Goal: Ask a question

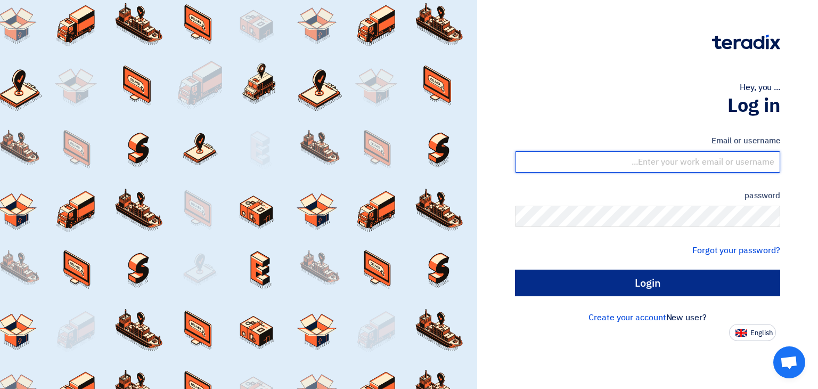
type input "[EMAIL_ADDRESS][DOMAIN_NAME]"
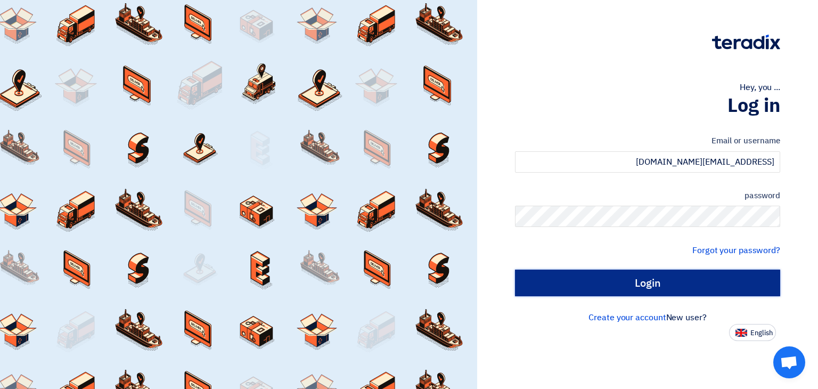
click at [636, 287] on input "Login" at bounding box center [647, 282] width 265 height 27
type input "Sign in"
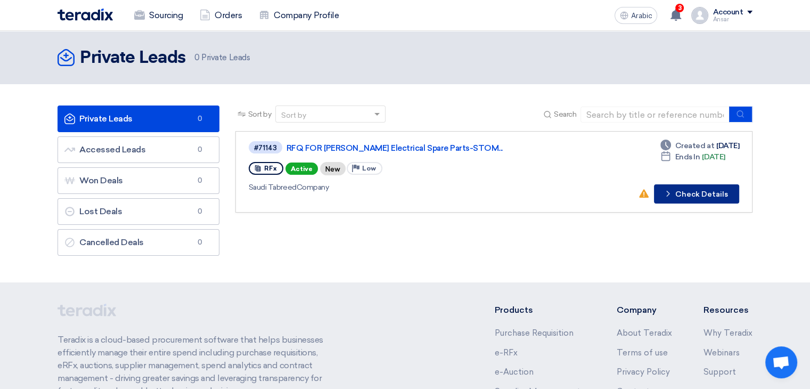
click at [713, 194] on font "Check Details" at bounding box center [701, 194] width 53 height 9
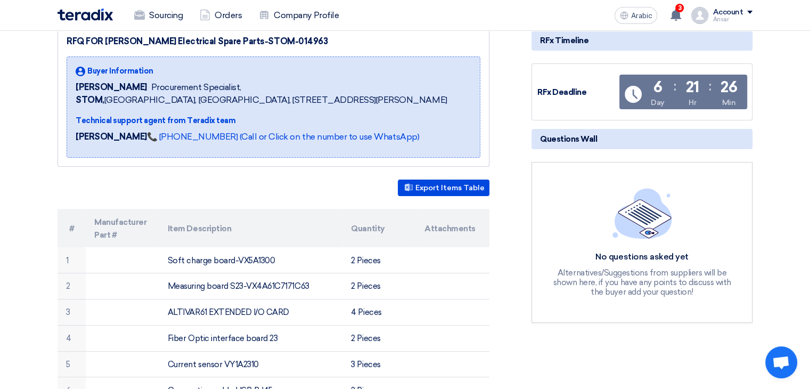
scroll to position [147, 0]
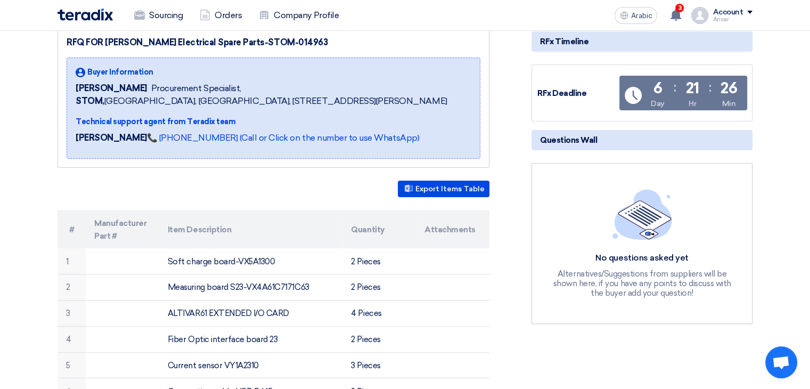
click at [661, 272] on font "Alternatives/Suggestions from suppliers will be shown here, if you have any poi…" at bounding box center [642, 283] width 178 height 29
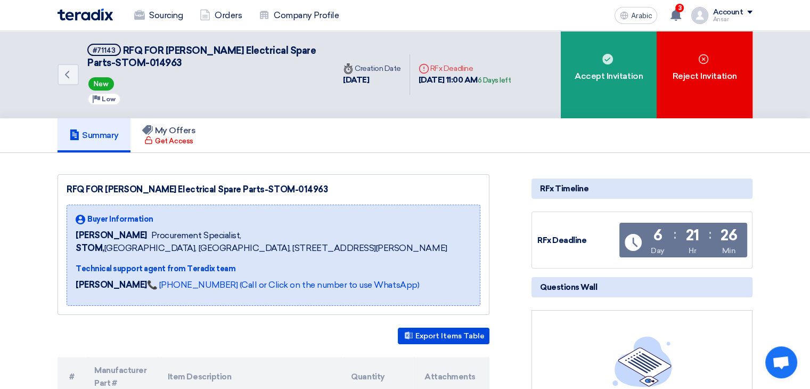
click at [616, 329] on div "No questions asked yet Alternatives/Suggestions from suppliers will be shown he…" at bounding box center [641, 390] width 221 height 160
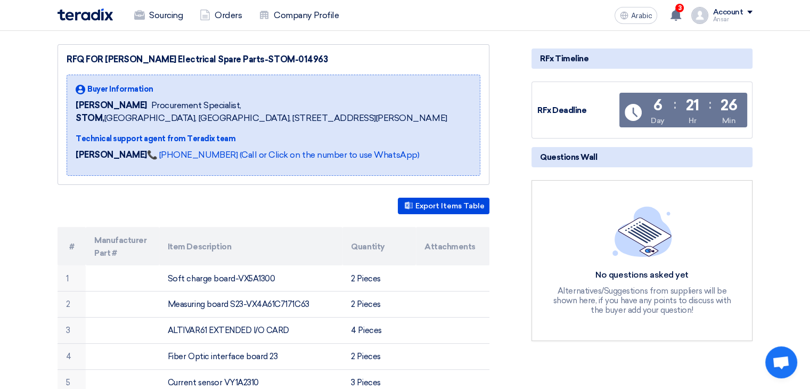
scroll to position [141, 0]
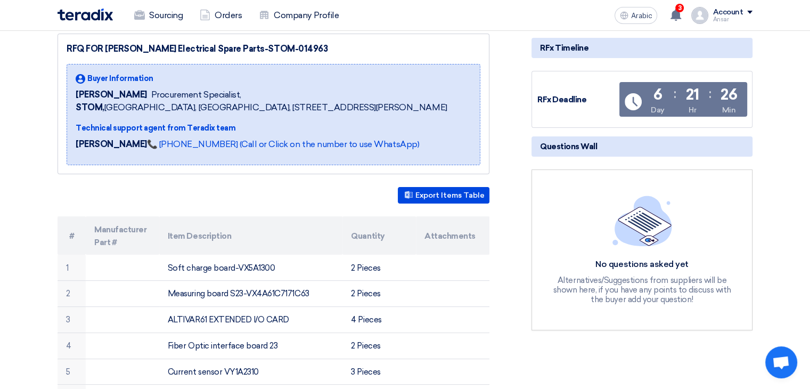
click at [786, 361] on span "Open chat" at bounding box center [781, 363] width 18 height 15
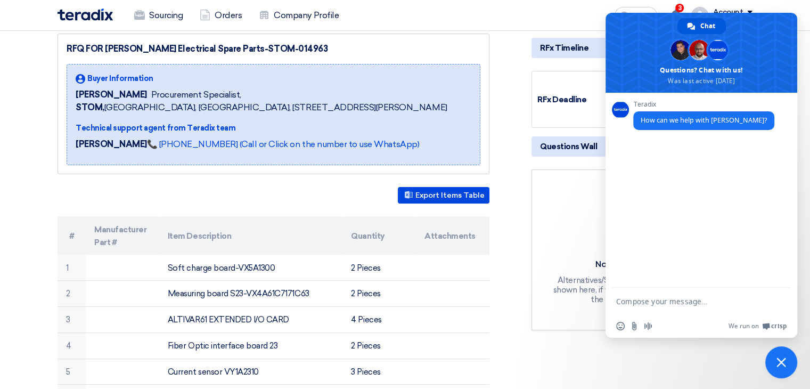
click at [782, 358] on span "Close chat" at bounding box center [781, 362] width 10 height 10
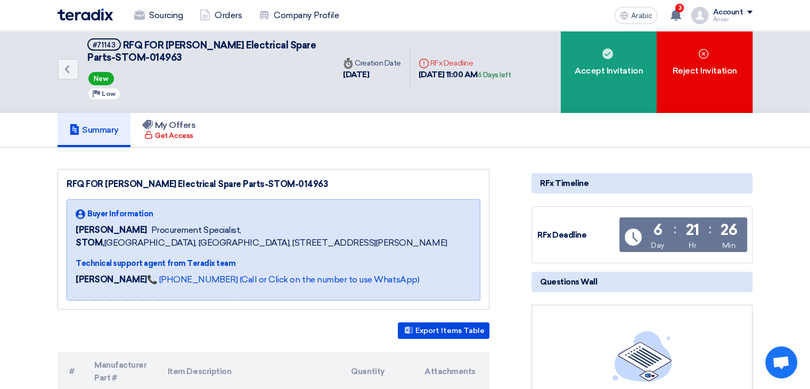
scroll to position [0, 0]
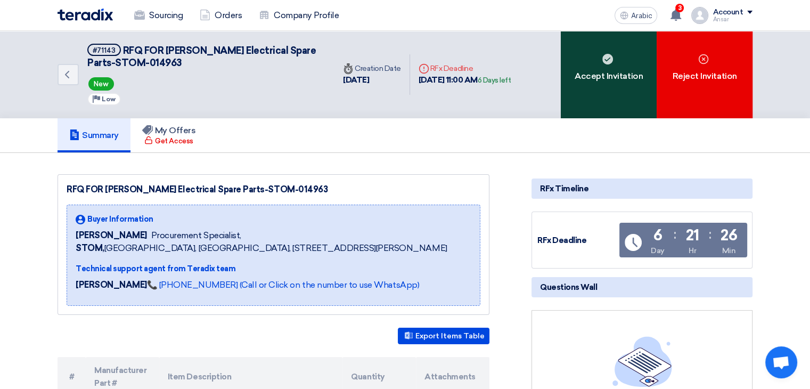
click at [609, 65] on div "Accept Invitation" at bounding box center [609, 74] width 96 height 87
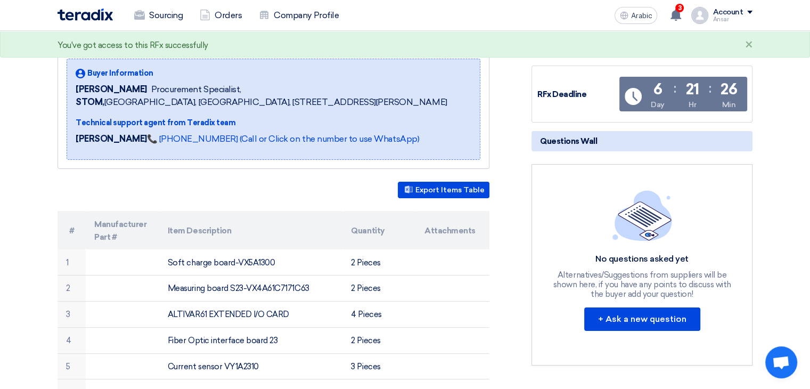
scroll to position [177, 0]
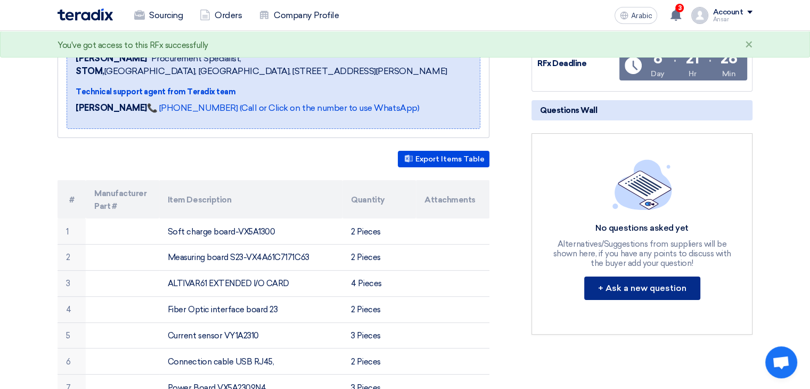
click at [626, 285] on font "+ Ask a new question" at bounding box center [642, 288] width 88 height 10
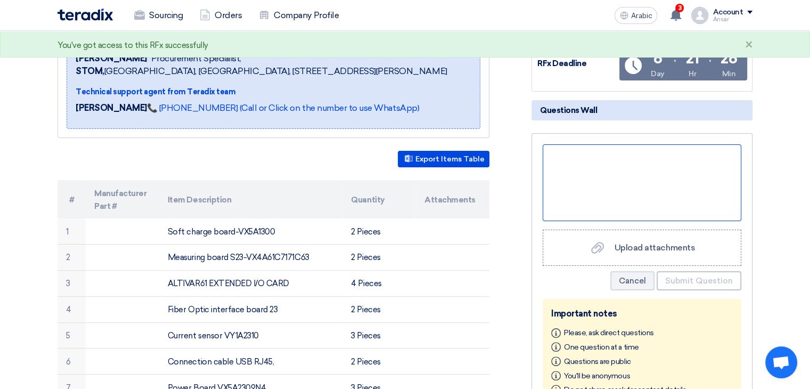
click at [619, 180] on div at bounding box center [642, 182] width 199 height 77
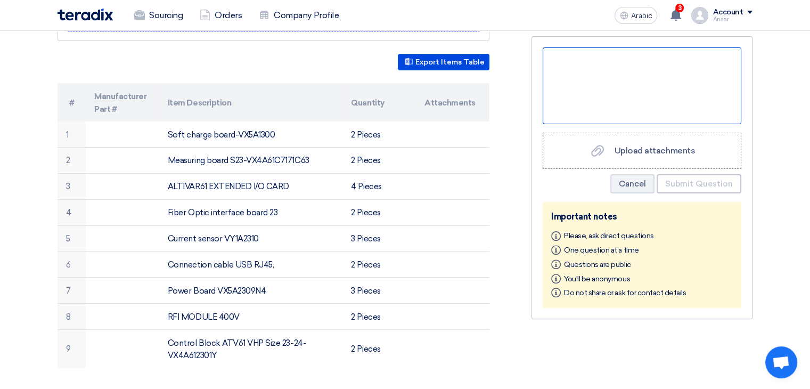
scroll to position [209, 0]
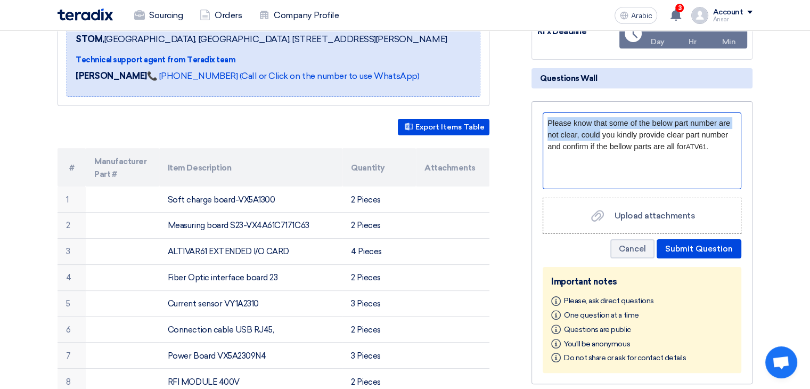
drag, startPoint x: 598, startPoint y: 135, endPoint x: 546, endPoint y: 123, distance: 53.5
click at [546, 123] on div "Please know that some of the below part number are not clear, could you kindly …" at bounding box center [642, 150] width 199 height 77
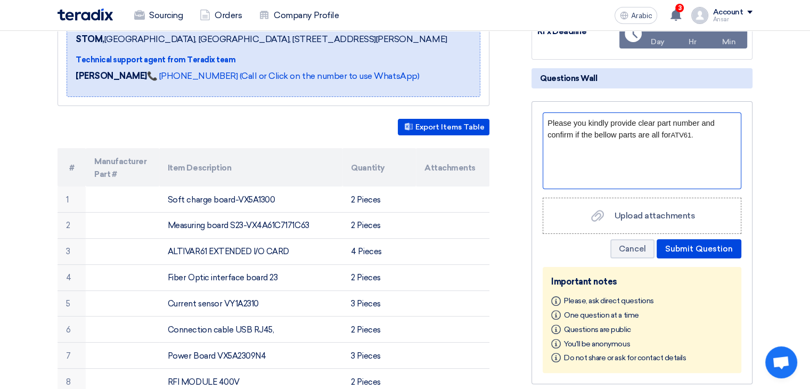
click at [615, 177] on div "Please you kindly provide clear part number and confirm if the bellow parts are…" at bounding box center [642, 150] width 199 height 77
click at [581, 124] on span "Please you kindly provide clear part number and confirm if the bellow parts are…" at bounding box center [630, 129] width 167 height 20
click at [632, 120] on span "Please kindly provide clear part number and confirm if the bellow parts are all…" at bounding box center [640, 129] width 186 height 20
click at [605, 132] on span "Please kindly provide the clear part number and confirm if the bellow parts are…" at bounding box center [629, 129] width 165 height 20
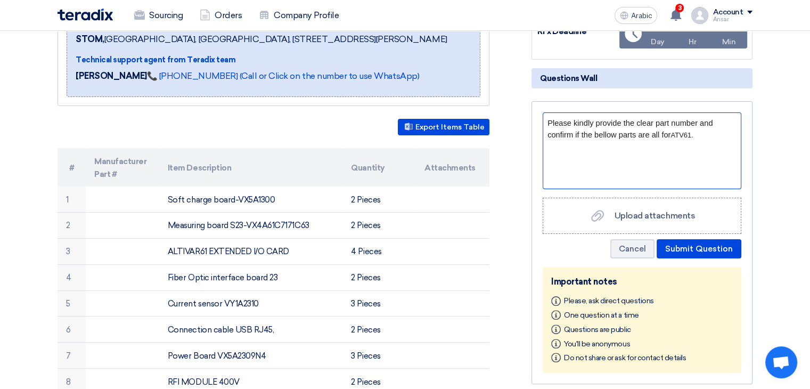
click at [700, 132] on p "Please kindly provide the clear part number and confirm if the bellow parts are…" at bounding box center [641, 128] width 189 height 23
click at [596, 133] on span "Please kindly provide the clear part number and confirm if the bellow parts are…" at bounding box center [629, 129] width 165 height 20
click at [739, 127] on div "Please kindly provide the clear part number and confirm if the given parts are …" at bounding box center [642, 150] width 199 height 77
click at [584, 120] on span "Please kindly provide the clear part number and confirm if the given parts are …" at bounding box center [629, 129] width 165 height 20
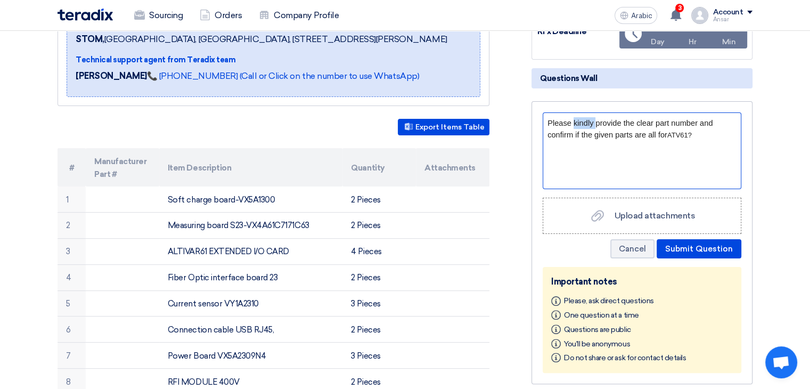
click at [584, 120] on span "Please kindly provide the clear part number and confirm if the given parts are …" at bounding box center [629, 129] width 165 height 20
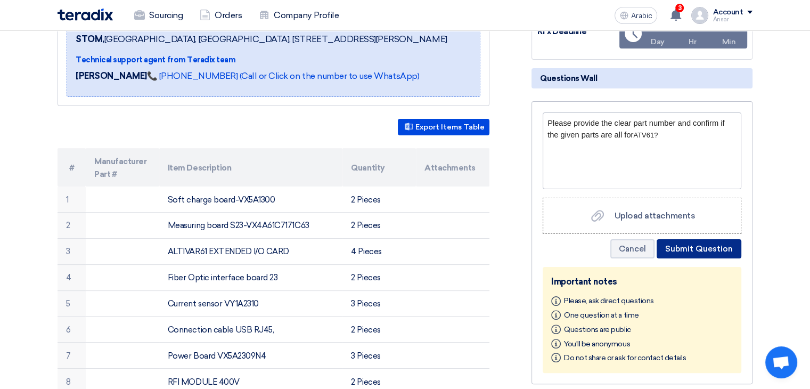
click at [707, 248] on font "Submit Question" at bounding box center [699, 249] width 68 height 10
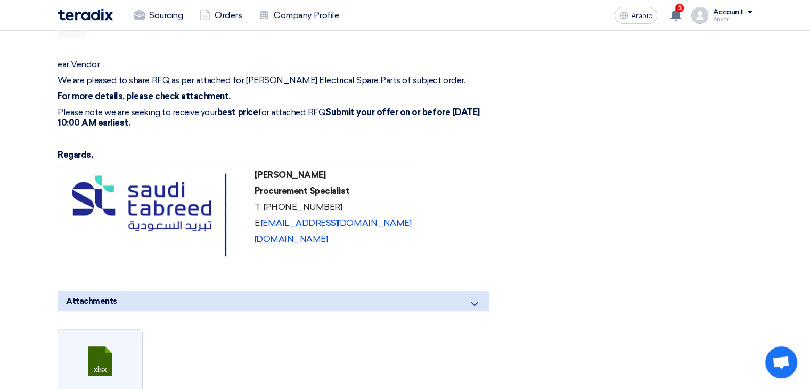
scroll to position [606, 0]
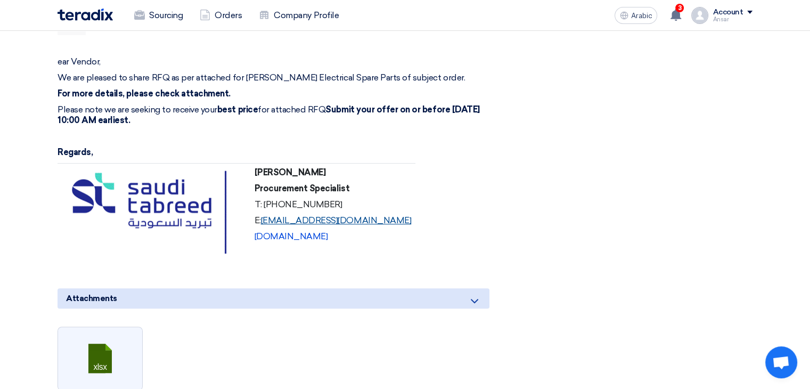
click at [346, 225] on font "[EMAIL_ADDRESS][DOMAIN_NAME]" at bounding box center [336, 220] width 151 height 10
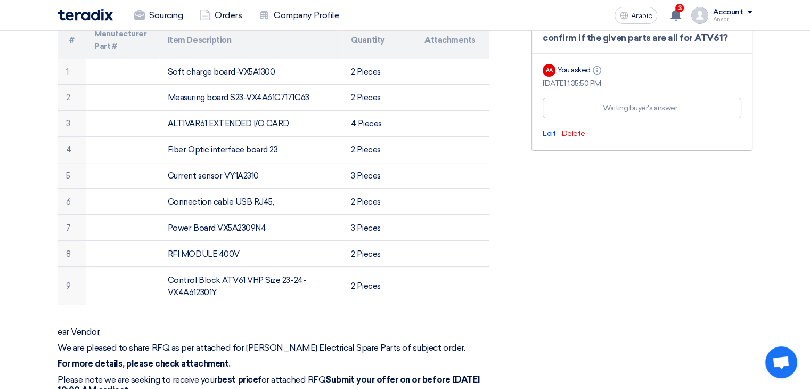
scroll to position [338, 0]
click at [562, 136] on div "Please provide the clear part number and confirm if the given parts are all for…" at bounding box center [641, 77] width 221 height 144
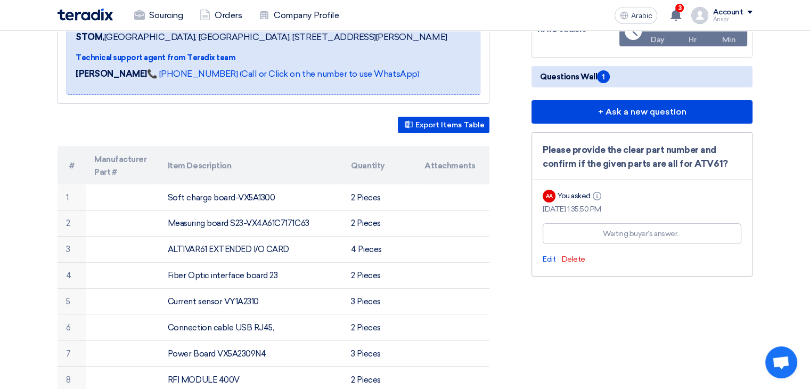
scroll to position [212, 0]
